Goal: Transaction & Acquisition: Purchase product/service

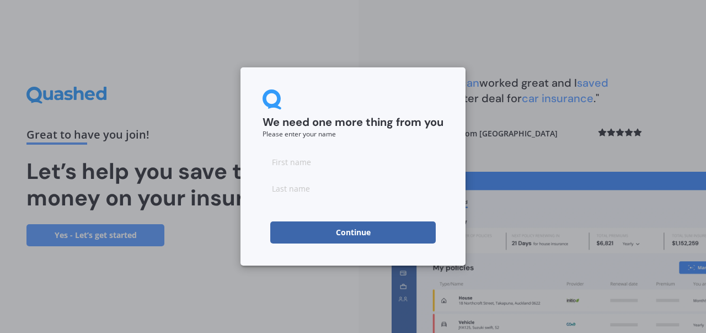
click at [328, 166] on input at bounding box center [353, 162] width 181 height 22
click at [328, 166] on input "M" at bounding box center [353, 162] width 181 height 22
type input "Mireia"
type input "Marques"
click at [329, 237] on button "Continue" at bounding box center [352, 232] width 165 height 22
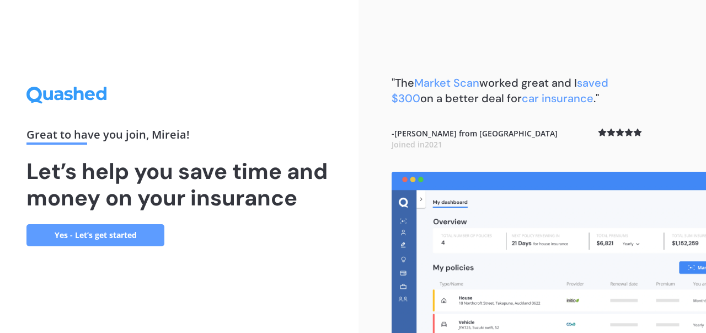
click at [72, 237] on link "Yes - Let’s get started" at bounding box center [95, 235] width 138 height 22
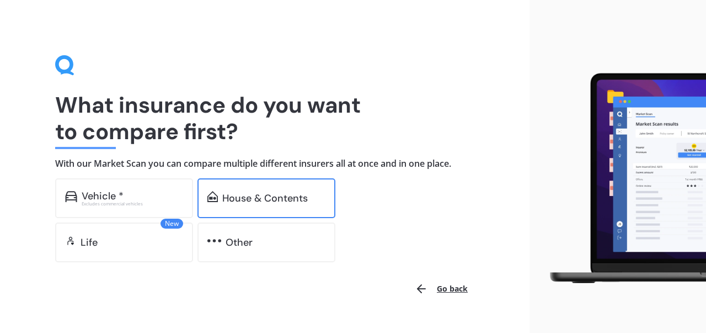
click at [235, 195] on div "House & Contents" at bounding box center [264, 197] width 85 height 11
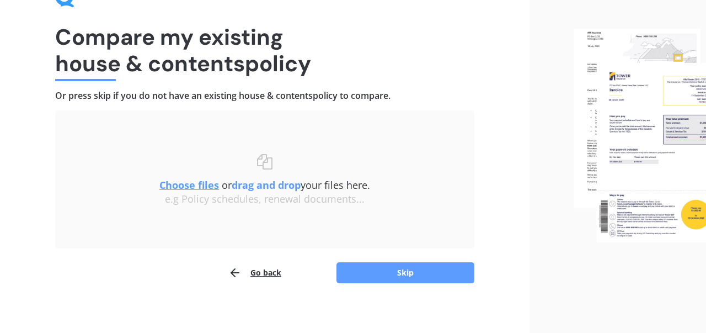
scroll to position [73, 0]
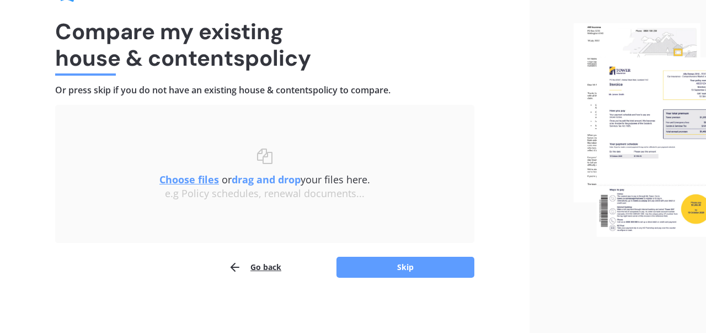
click at [402, 292] on div "Compare my existing house & contents policy Or press skip if you do not have an…" at bounding box center [264, 130] width 529 height 406
click at [410, 267] on button "Skip" at bounding box center [405, 266] width 138 height 21
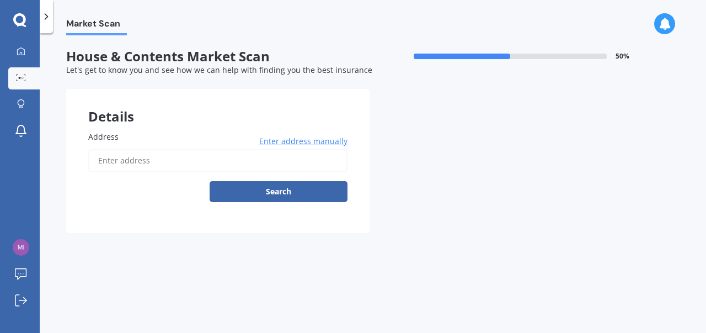
click at [128, 157] on input "Address" at bounding box center [217, 160] width 259 height 23
type input "[STREET_ADDRESS]"
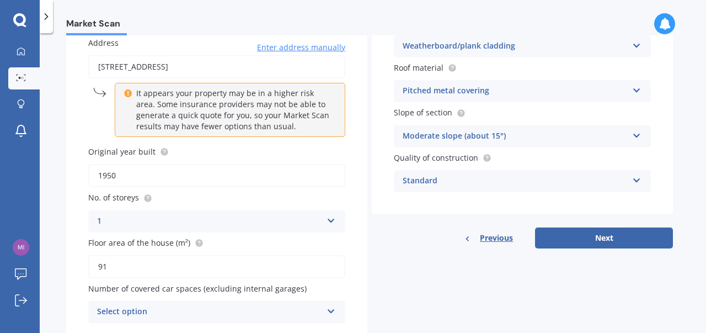
scroll to position [94, 0]
click at [293, 173] on input "1950" at bounding box center [216, 174] width 257 height 23
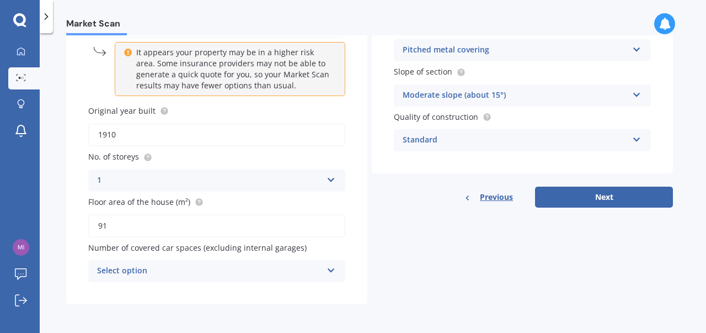
scroll to position [136, 0]
type input "1910"
click at [316, 270] on div "Select option" at bounding box center [209, 270] width 225 height 13
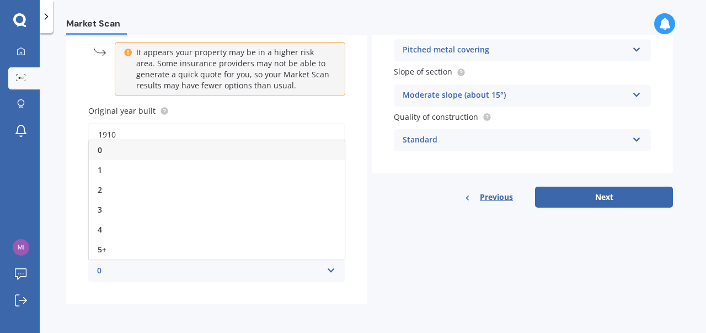
click at [264, 153] on div "0" at bounding box center [217, 150] width 256 height 20
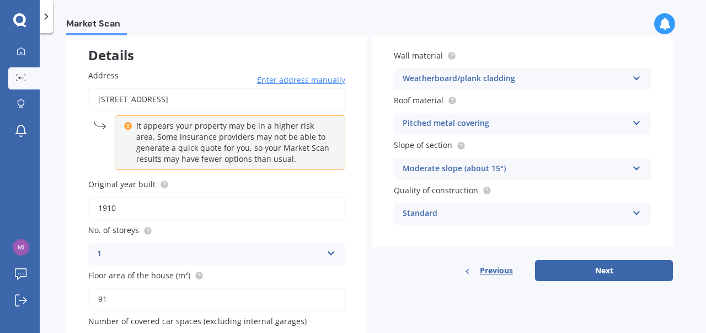
scroll to position [62, 0]
click at [589, 274] on button "Next" at bounding box center [604, 269] width 138 height 21
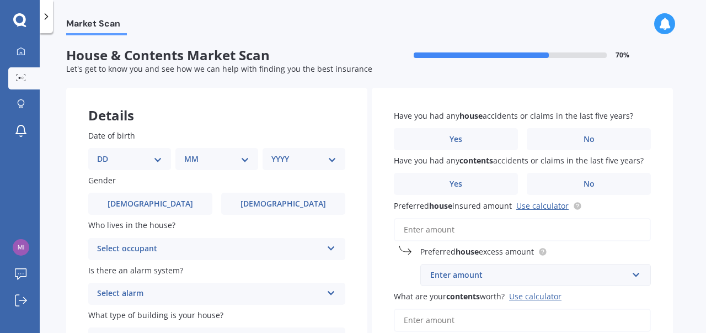
scroll to position [0, 0]
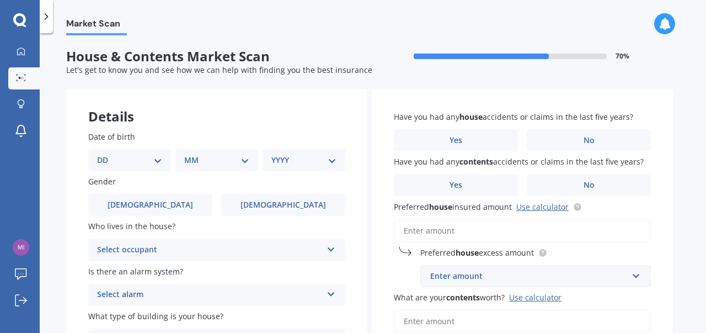
click at [142, 158] on select "DD 01 02 03 04 05 06 07 08 09 10 11 12 13 14 15 16 17 18 19 20 21 22 23 24 25 2…" at bounding box center [129, 160] width 65 height 12
select select "15"
click at [106, 154] on select "DD 01 02 03 04 05 06 07 08 09 10 11 12 13 14 15 16 17 18 19 20 21 22 23 24 25 2…" at bounding box center [129, 160] width 65 height 12
click at [216, 155] on select "MM 01 02 03 04 05 06 07 08 09 10 11 12" at bounding box center [219, 160] width 61 height 12
select select "12"
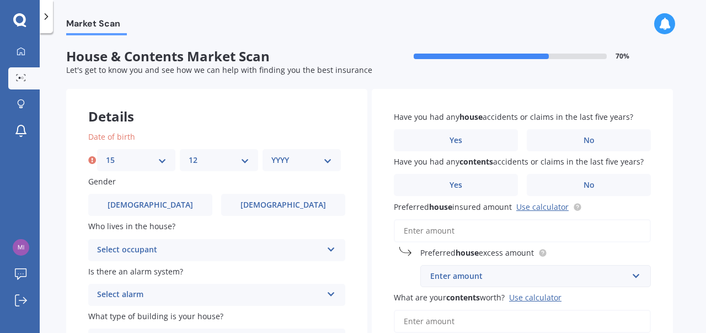
click at [189, 154] on select "MM 01 02 03 04 05 06 07 08 09 10 11 12" at bounding box center [219, 160] width 61 height 12
click at [309, 168] on div "YYYY 2009 2008 2007 2006 2005 2004 2003 2002 2001 2000 1999 1998 1997 1996 1995…" at bounding box center [302, 160] width 78 height 22
click at [310, 163] on select "YYYY 2009 2008 2007 2006 2005 2004 2003 2002 2001 2000 1999 1998 1997 1996 1995…" at bounding box center [301, 160] width 61 height 12
select select "1981"
click at [271, 154] on select "YYYY 2009 2008 2007 2006 2005 2004 2003 2002 2001 2000 1999 1998 1997 1996 1995…" at bounding box center [301, 160] width 61 height 12
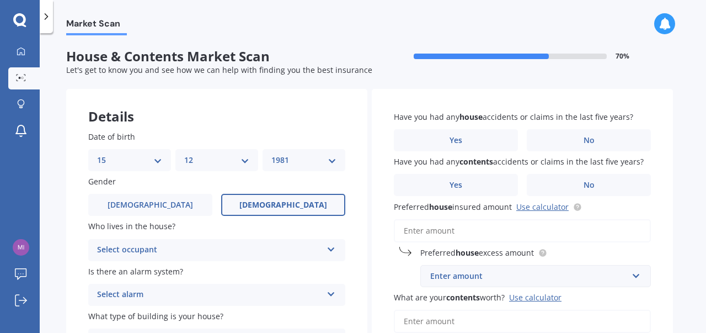
click at [287, 207] on span "[DEMOGRAPHIC_DATA]" at bounding box center [283, 204] width 88 height 9
click at [0, 0] on input "[DEMOGRAPHIC_DATA]" at bounding box center [0, 0] width 0 height 0
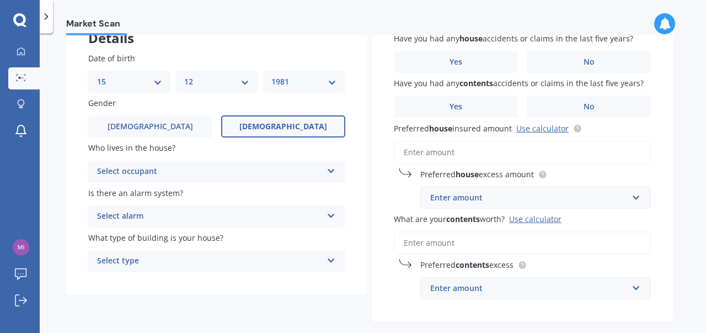
scroll to position [81, 0]
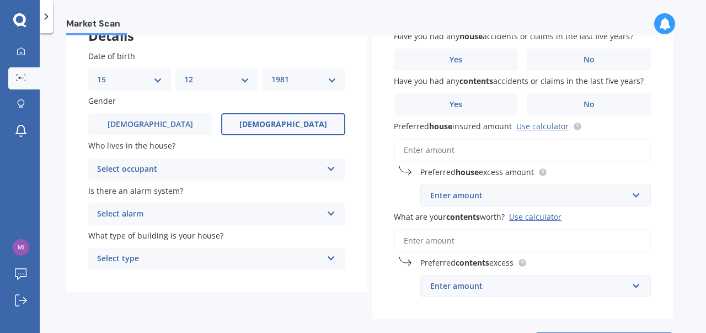
click at [291, 169] on div "Select occupant" at bounding box center [209, 169] width 225 height 13
click at [229, 195] on div "Owner" at bounding box center [217, 191] width 256 height 20
click at [225, 217] on div "Select alarm" at bounding box center [209, 213] width 225 height 13
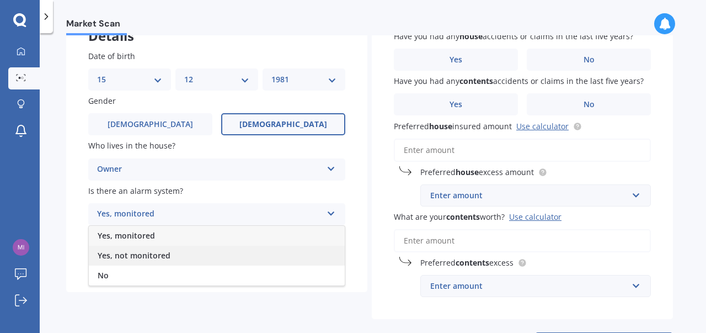
click at [200, 250] on div "Yes, not monitored" at bounding box center [217, 255] width 256 height 20
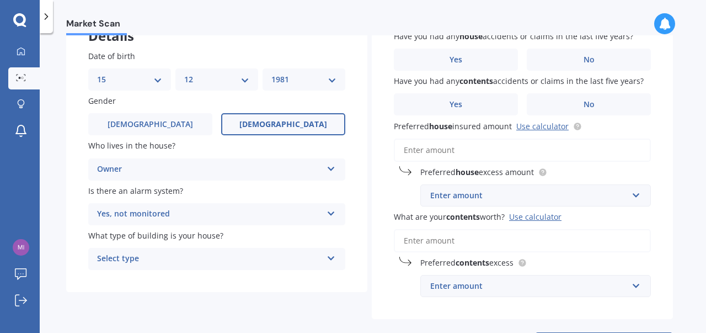
click at [217, 264] on div "Select type" at bounding box center [209, 258] width 225 height 13
click at [209, 285] on div "Freestanding" at bounding box center [217, 280] width 256 height 20
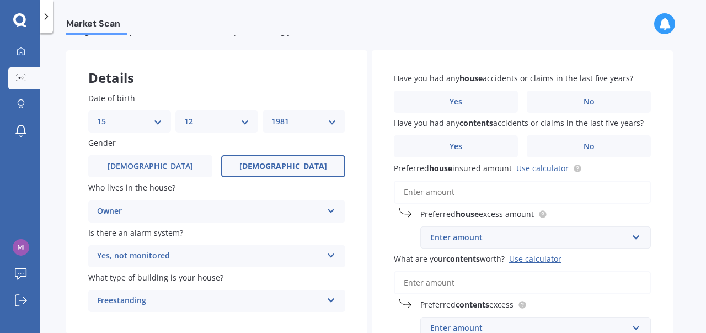
scroll to position [25, 0]
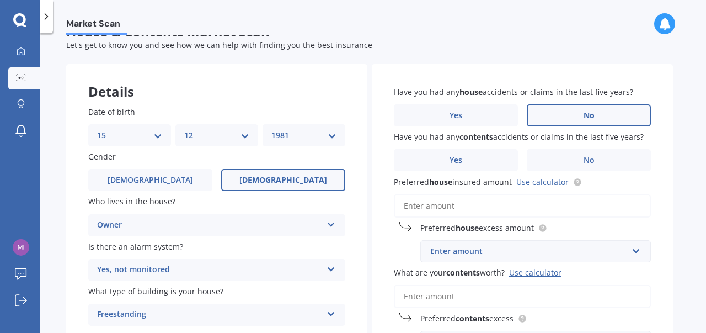
click at [606, 114] on label "No" at bounding box center [589, 115] width 124 height 22
click at [0, 0] on input "No" at bounding box center [0, 0] width 0 height 0
click at [576, 163] on label "No" at bounding box center [589, 160] width 124 height 22
click at [0, 0] on input "No" at bounding box center [0, 0] width 0 height 0
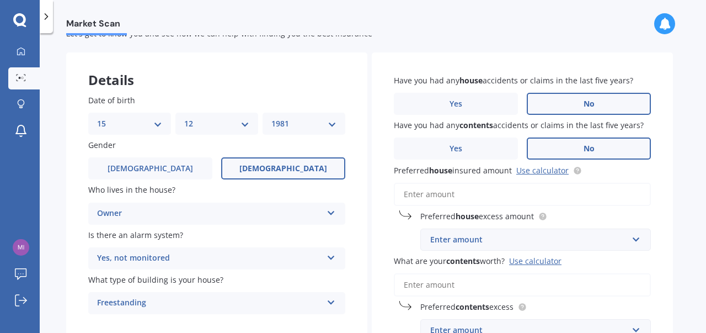
scroll to position [42, 0]
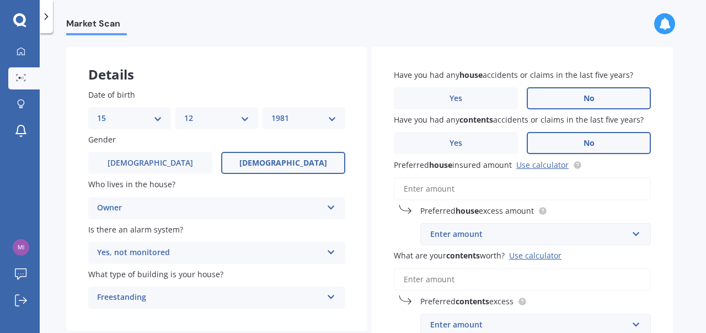
click at [502, 191] on input "Preferred house insured amount Use calculator" at bounding box center [522, 188] width 257 height 23
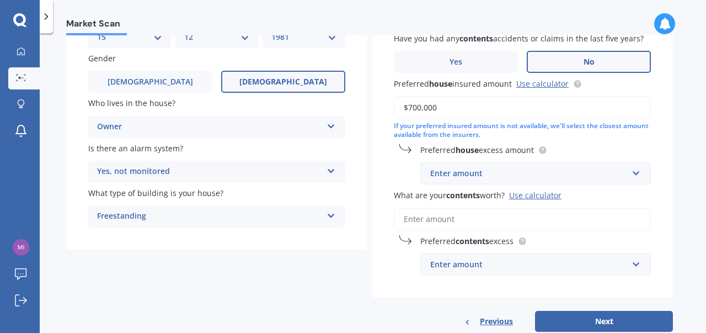
scroll to position [124, 0]
type input "$700,000"
click at [572, 180] on input "text" at bounding box center [531, 172] width 221 height 21
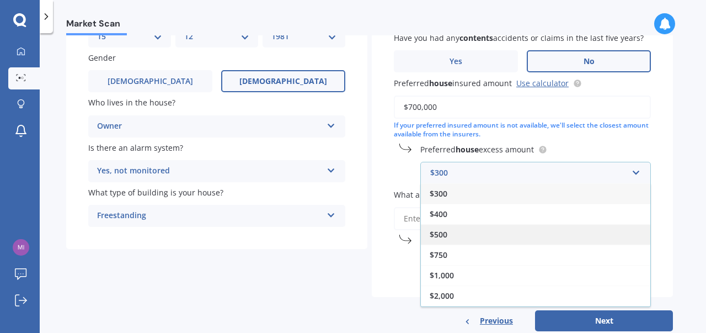
click at [510, 234] on div "$500" at bounding box center [535, 234] width 229 height 20
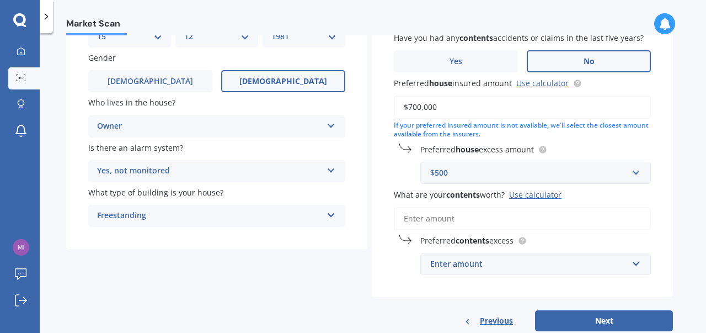
click at [521, 215] on input "What are your contents worth? Use calculator" at bounding box center [522, 218] width 257 height 23
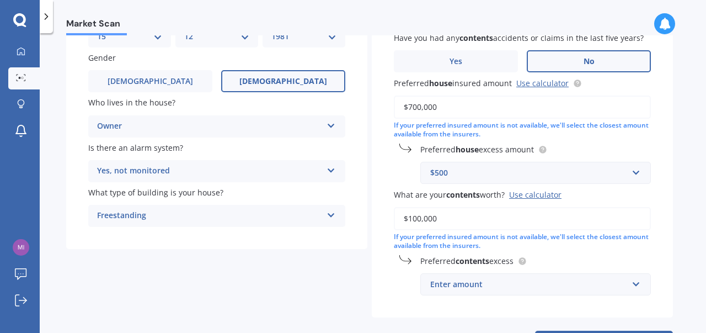
type input "$100,000"
click at [516, 288] on div "Enter amount" at bounding box center [528, 284] width 197 height 12
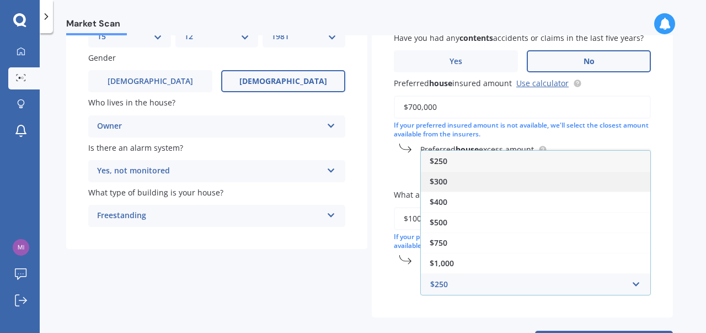
click at [489, 185] on div "$300" at bounding box center [535, 181] width 229 height 20
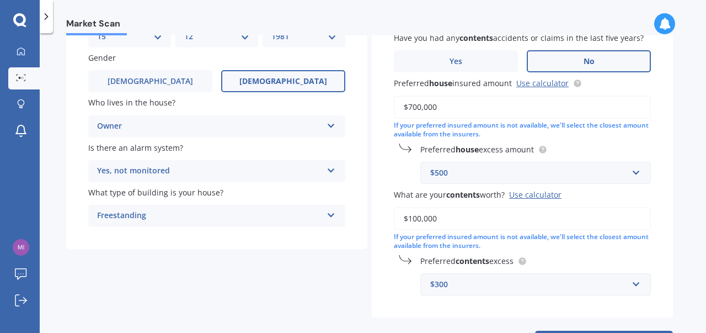
scroll to position [173, 0]
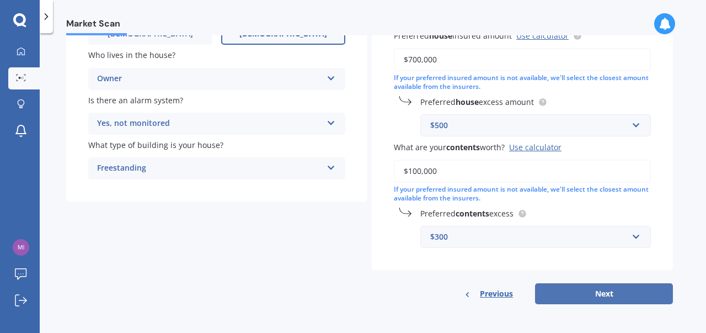
click at [623, 288] on button "Next" at bounding box center [604, 293] width 138 height 21
select select "15"
select select "12"
select select "1981"
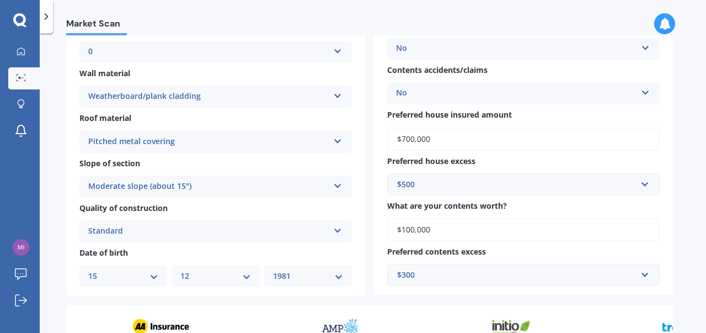
scroll to position [408, 0]
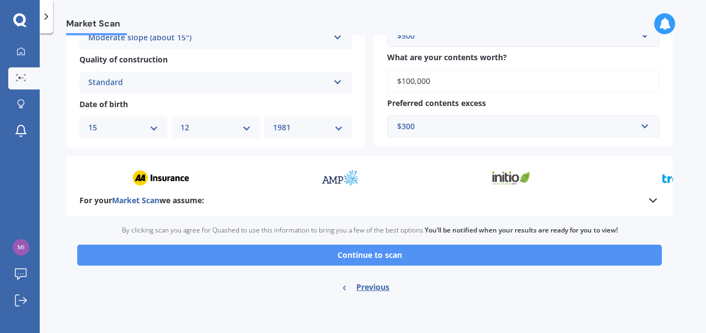
click at [378, 258] on button "Continue to scan" at bounding box center [369, 254] width 585 height 21
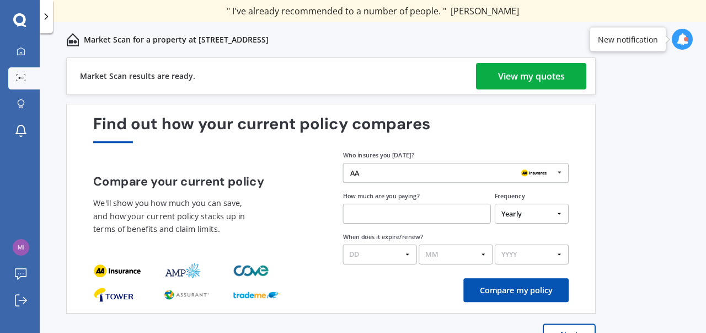
click at [517, 67] on div "View my quotes" at bounding box center [531, 76] width 67 height 26
